Goal: Communication & Community: Share content

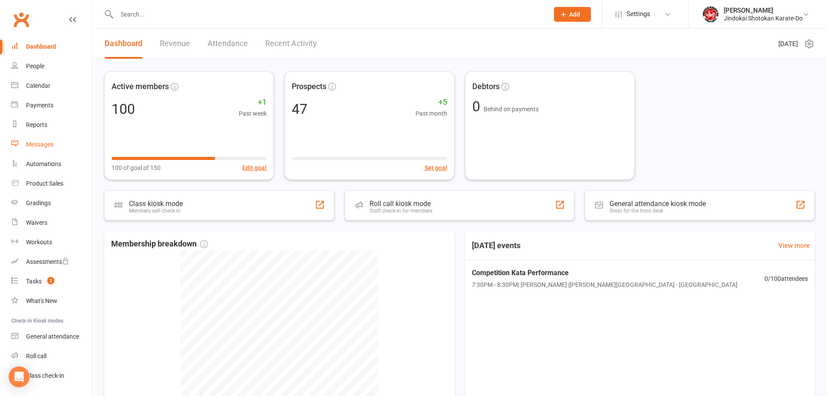
click at [35, 147] on div "Messages" at bounding box center [39, 144] width 27 height 7
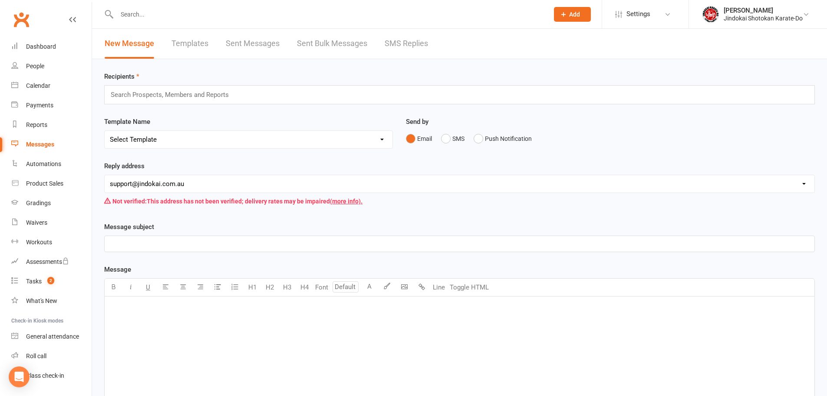
click at [319, 41] on link "Sent Bulk Messages" at bounding box center [332, 44] width 70 height 30
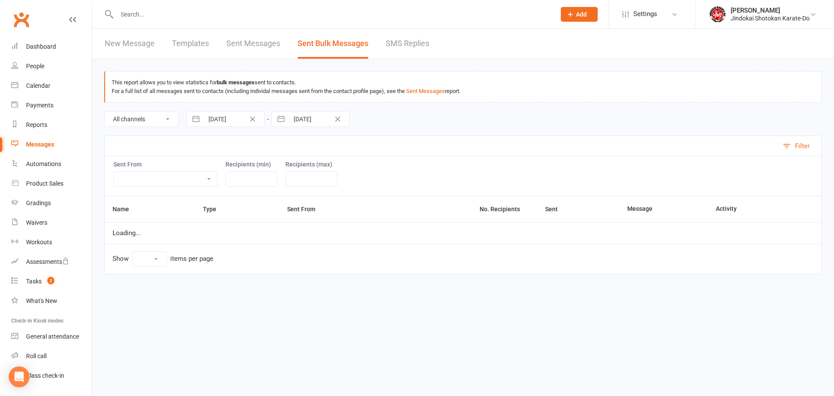
select select "10"
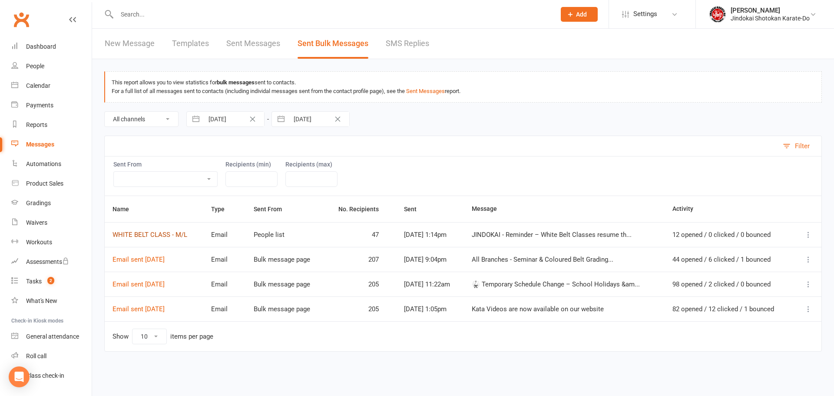
click at [145, 235] on link "WHITE BELT CLASS - M/L" at bounding box center [149, 235] width 75 height 8
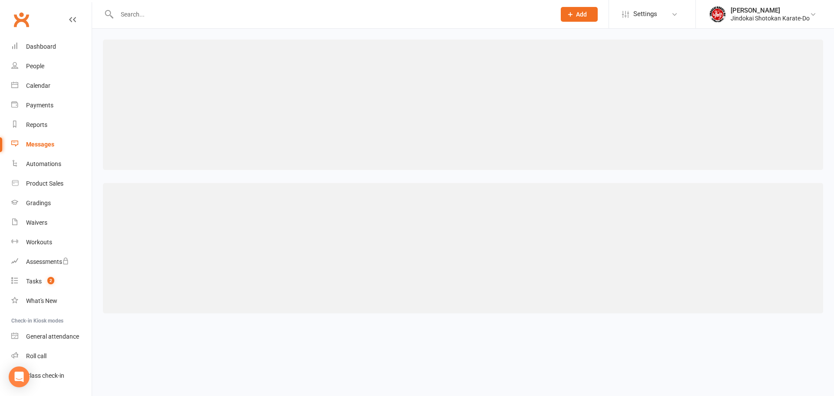
select select "100"
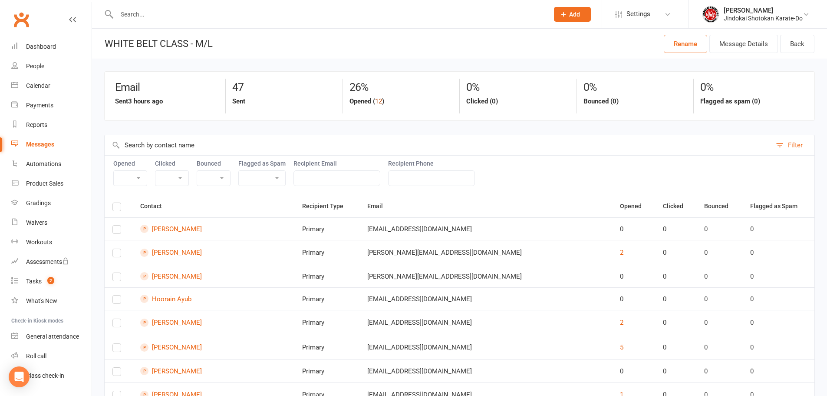
click at [378, 104] on button "12" at bounding box center [378, 101] width 7 height 10
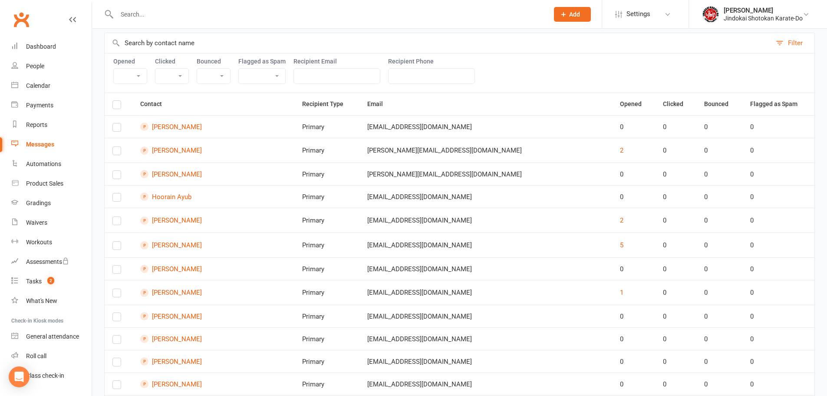
select select "true"
